Goal: Obtain resource: Obtain resource

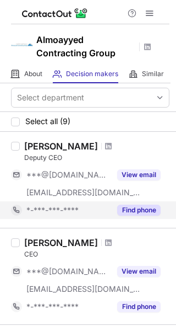
click at [141, 209] on button "Find phone" at bounding box center [139, 210] width 44 height 11
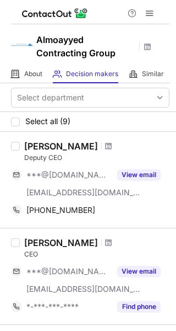
drag, startPoint x: 106, startPoint y: 144, endPoint x: 143, endPoint y: 135, distance: 38.1
click at [143, 135] on div "Abdulla Alabbasi Deputy CEO ***@live.com ***@almoayyedcg.com View email +973366…" at bounding box center [88, 180] width 176 height 96
click at [101, 146] on div at bounding box center [108, 146] width 15 height 7
click at [103, 147] on div at bounding box center [108, 146] width 15 height 7
click at [105, 146] on span at bounding box center [108, 146] width 7 height 9
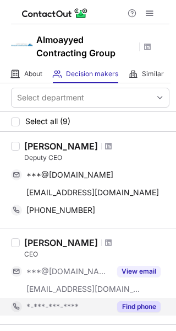
click at [141, 301] on button "Find phone" at bounding box center [139, 306] width 44 height 11
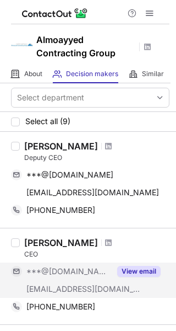
click at [142, 271] on button "View email" at bounding box center [139, 271] width 44 height 11
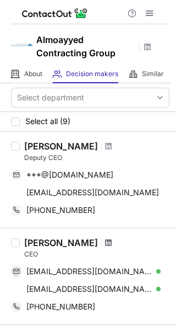
click at [105, 243] on span at bounding box center [108, 242] width 7 height 9
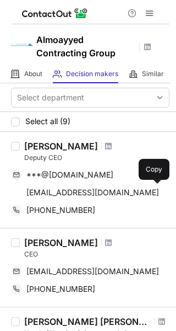
scroll to position [110, 0]
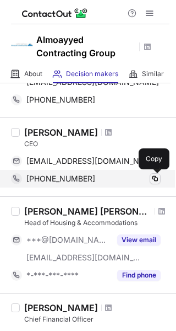
click at [157, 181] on span at bounding box center [155, 178] width 9 height 9
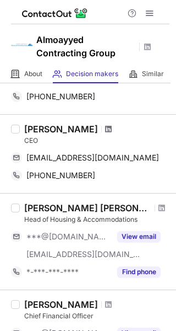
scroll to position [110, 0]
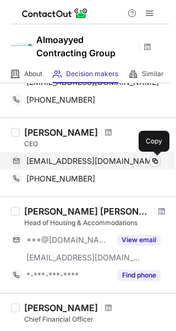
click at [153, 160] on span at bounding box center [155, 161] width 9 height 9
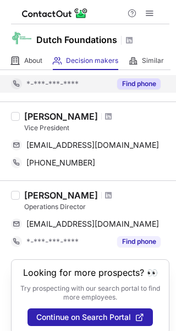
scroll to position [125, 0]
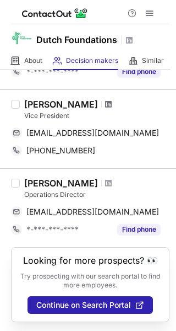
click at [105, 102] on span at bounding box center [108, 104] width 7 height 9
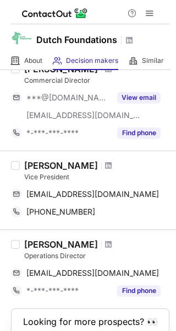
scroll to position [125, 0]
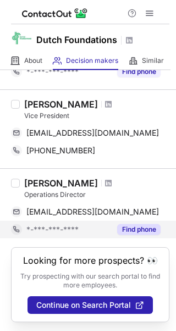
click at [143, 228] on button "Find phone" at bounding box center [139, 229] width 44 height 11
